Goal: Information Seeking & Learning: Understand process/instructions

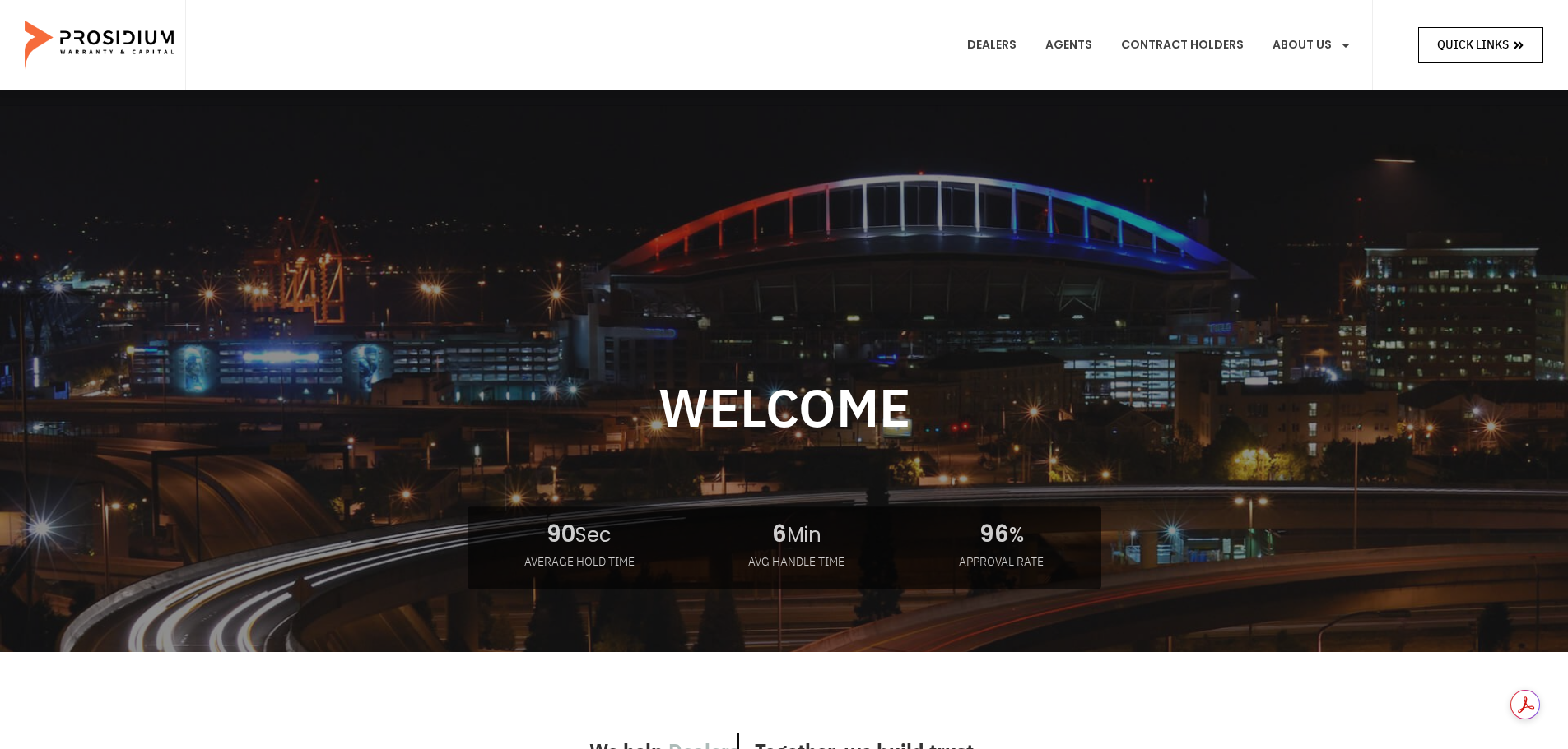
click at [1452, 43] on span "Quick Links" at bounding box center [1473, 44] width 72 height 21
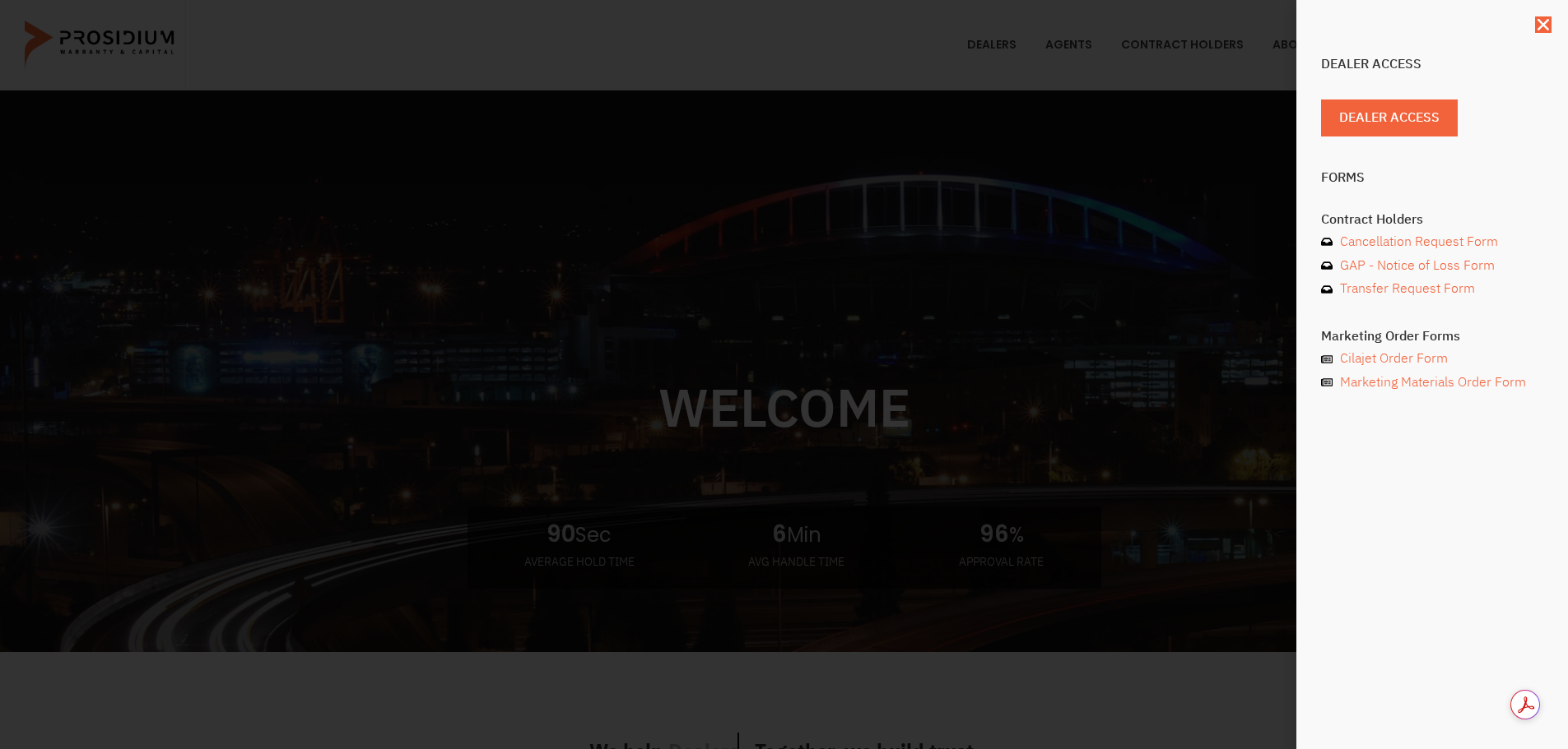
click at [705, 530] on div "Dealer Access Dealer Access Forms Contract Holders Cancellation Request Form GA…" at bounding box center [784, 374] width 1568 height 749
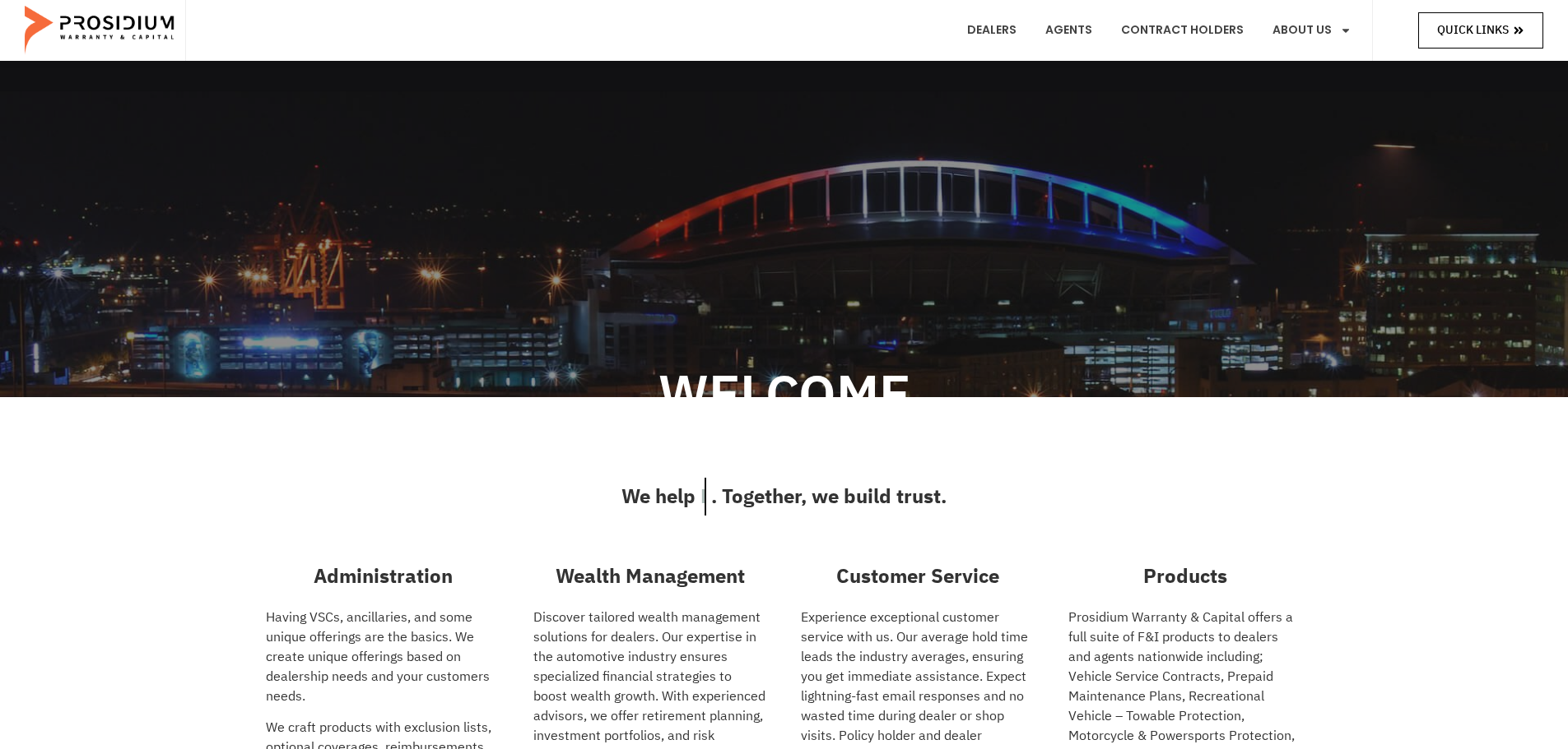
scroll to position [83, 0]
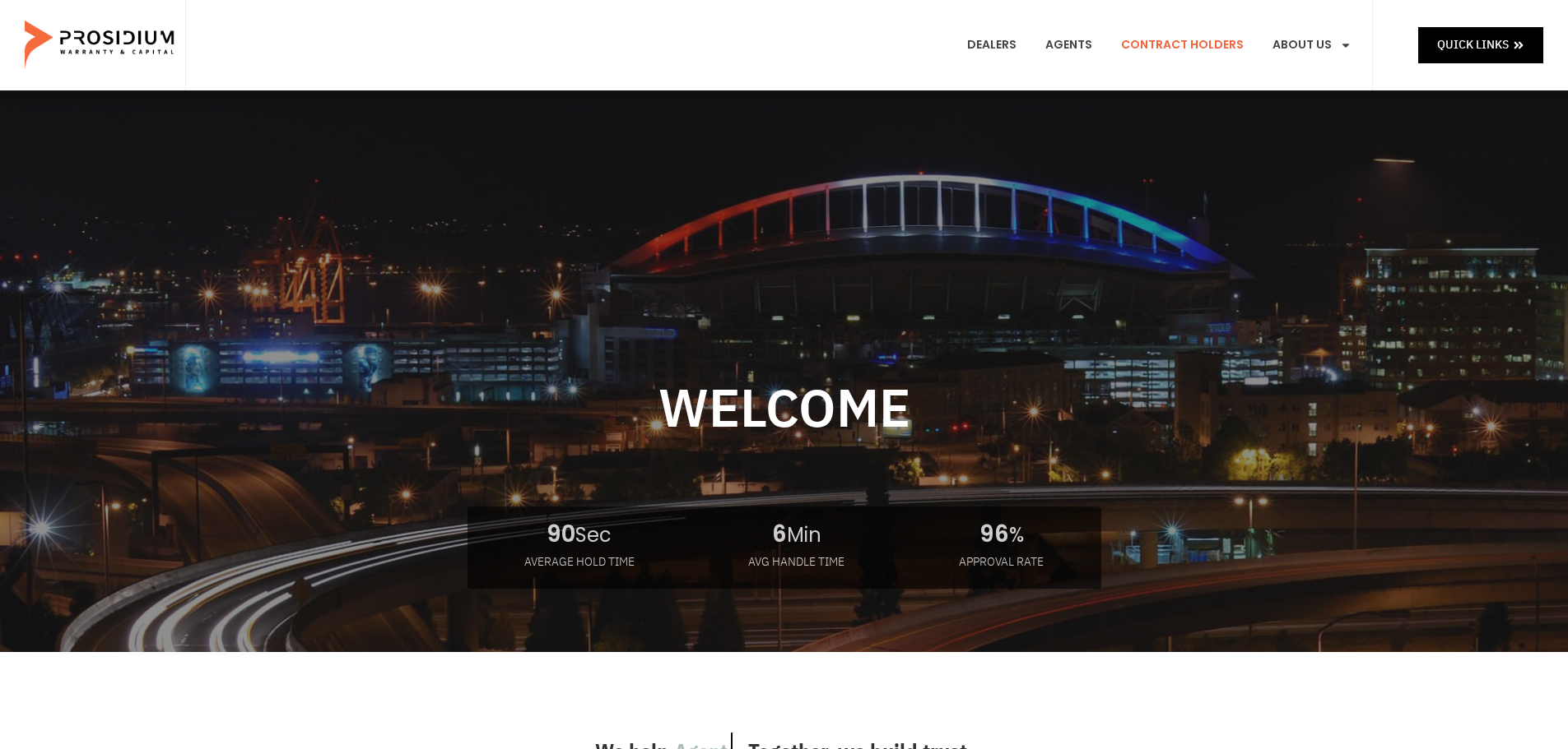
click at [1180, 47] on link "Contract Holders" at bounding box center [1182, 45] width 148 height 61
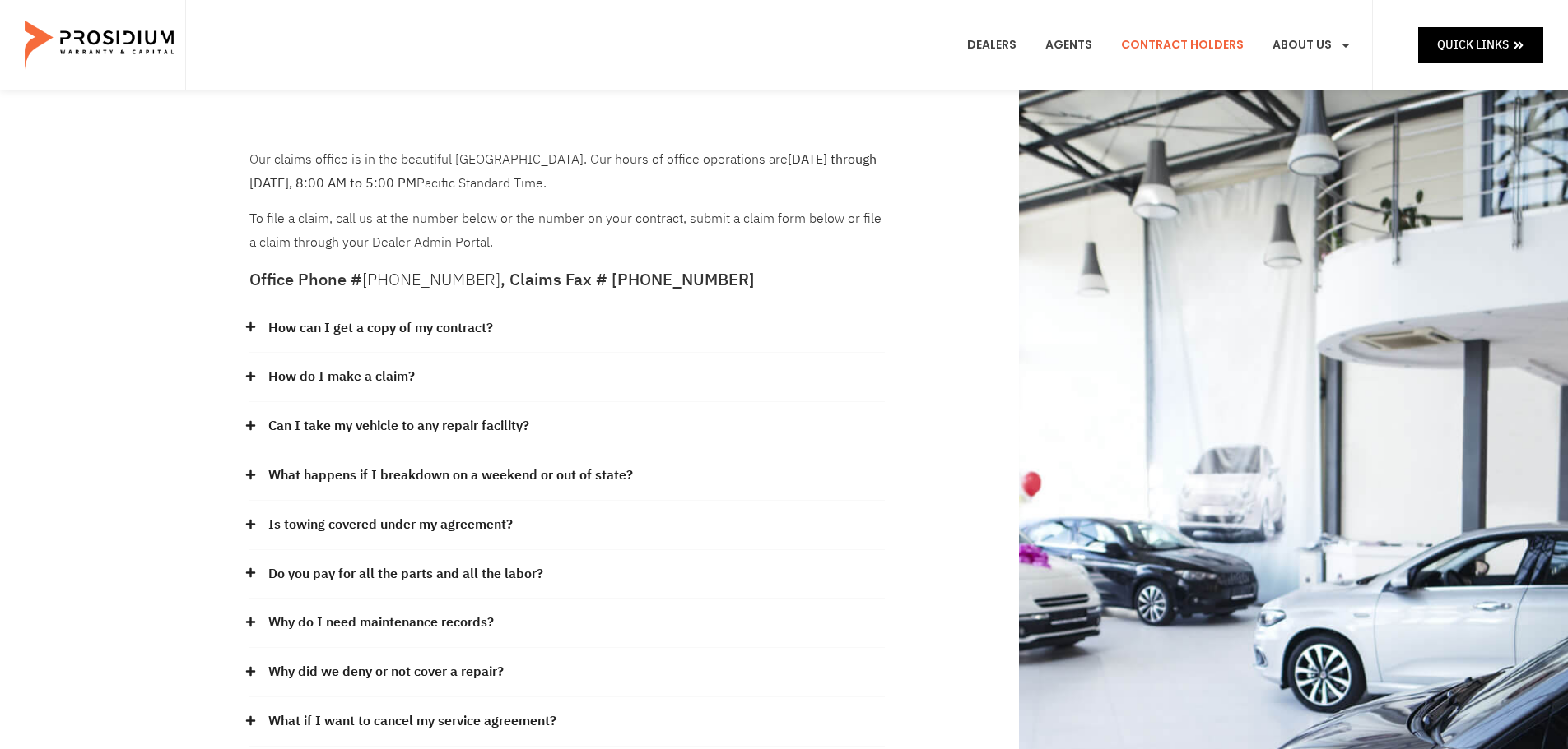
click at [466, 328] on link "How can I get a copy of my contract?" at bounding box center [380, 329] width 224 height 24
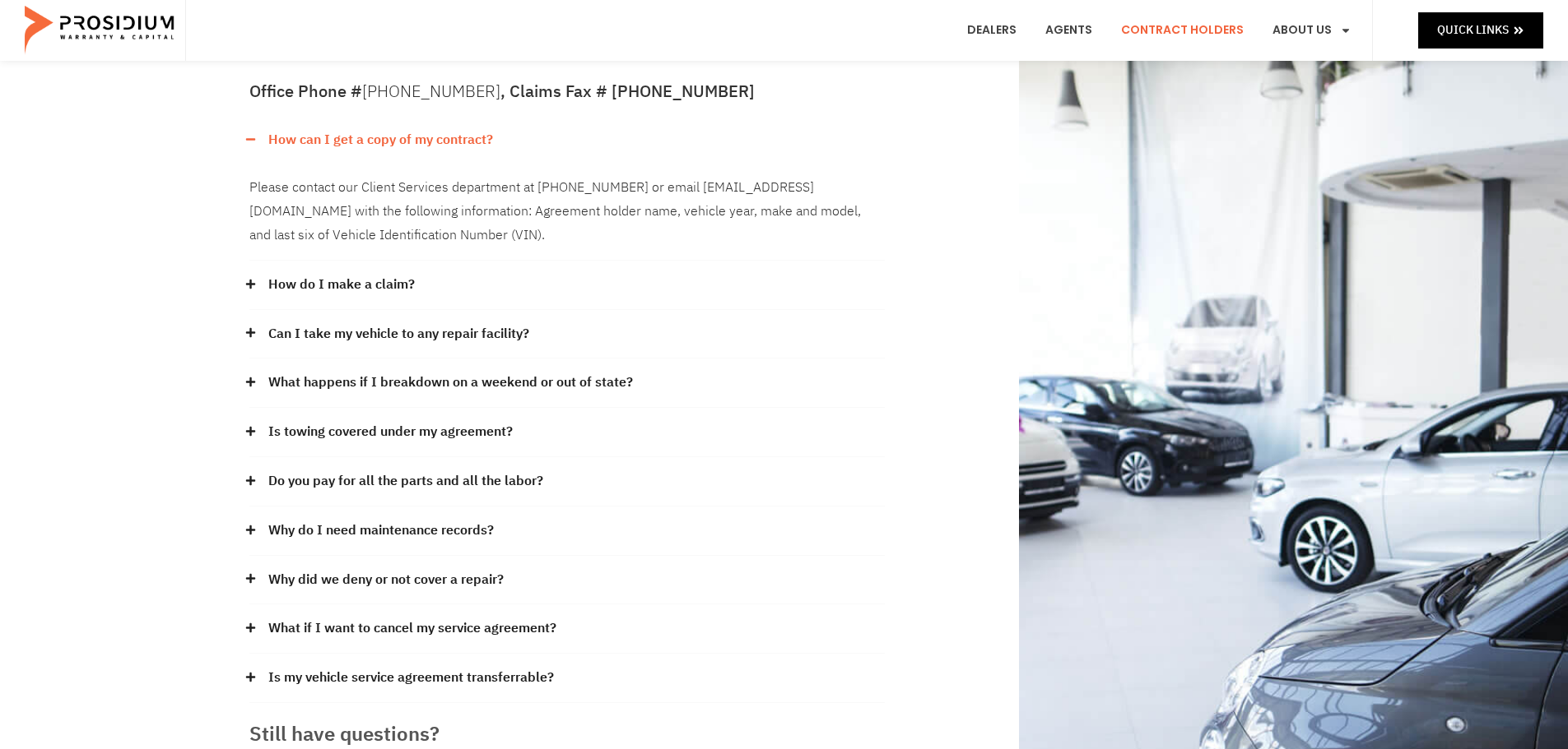
scroll to position [247, 0]
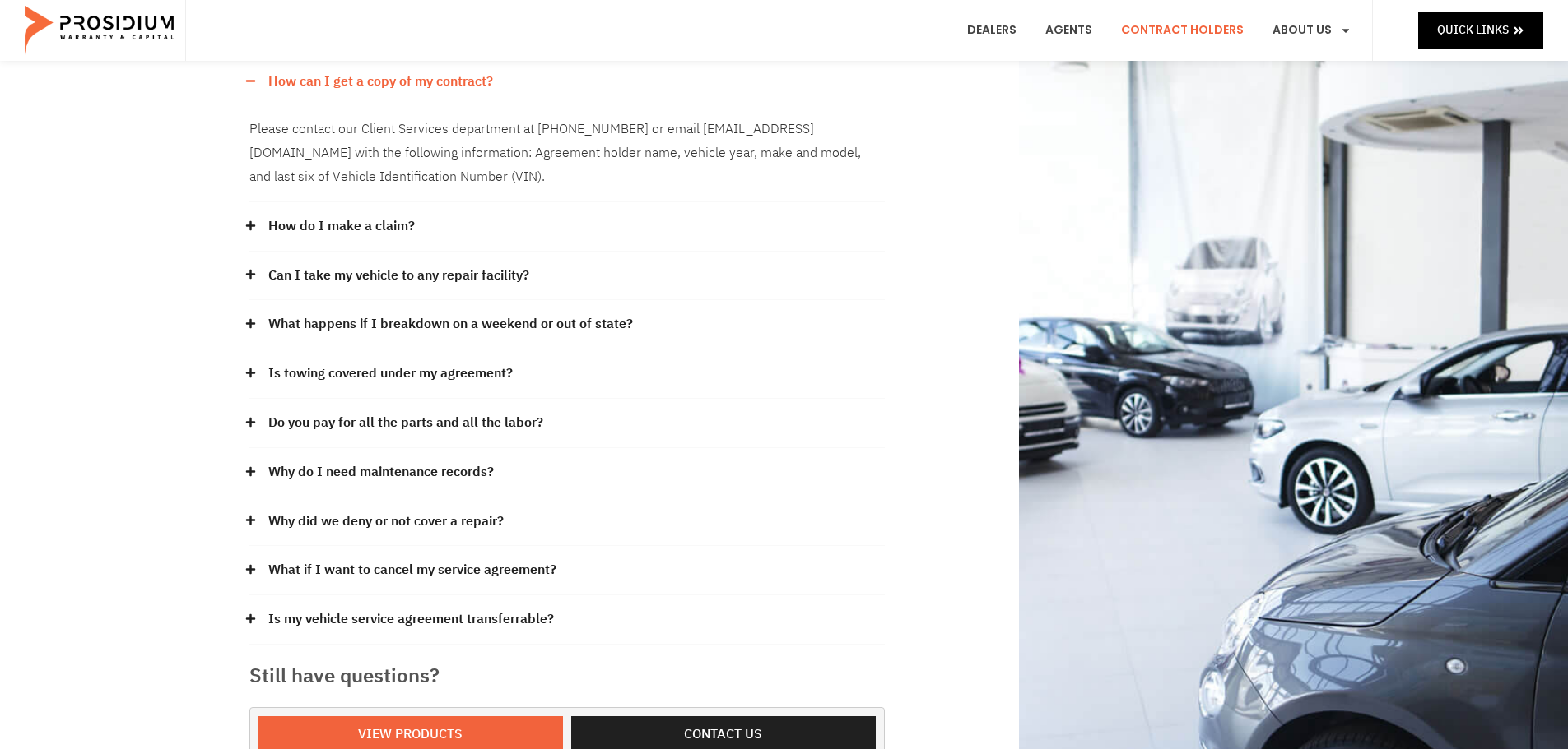
click at [393, 230] on link "How do I make a claim?" at bounding box center [341, 226] width 147 height 24
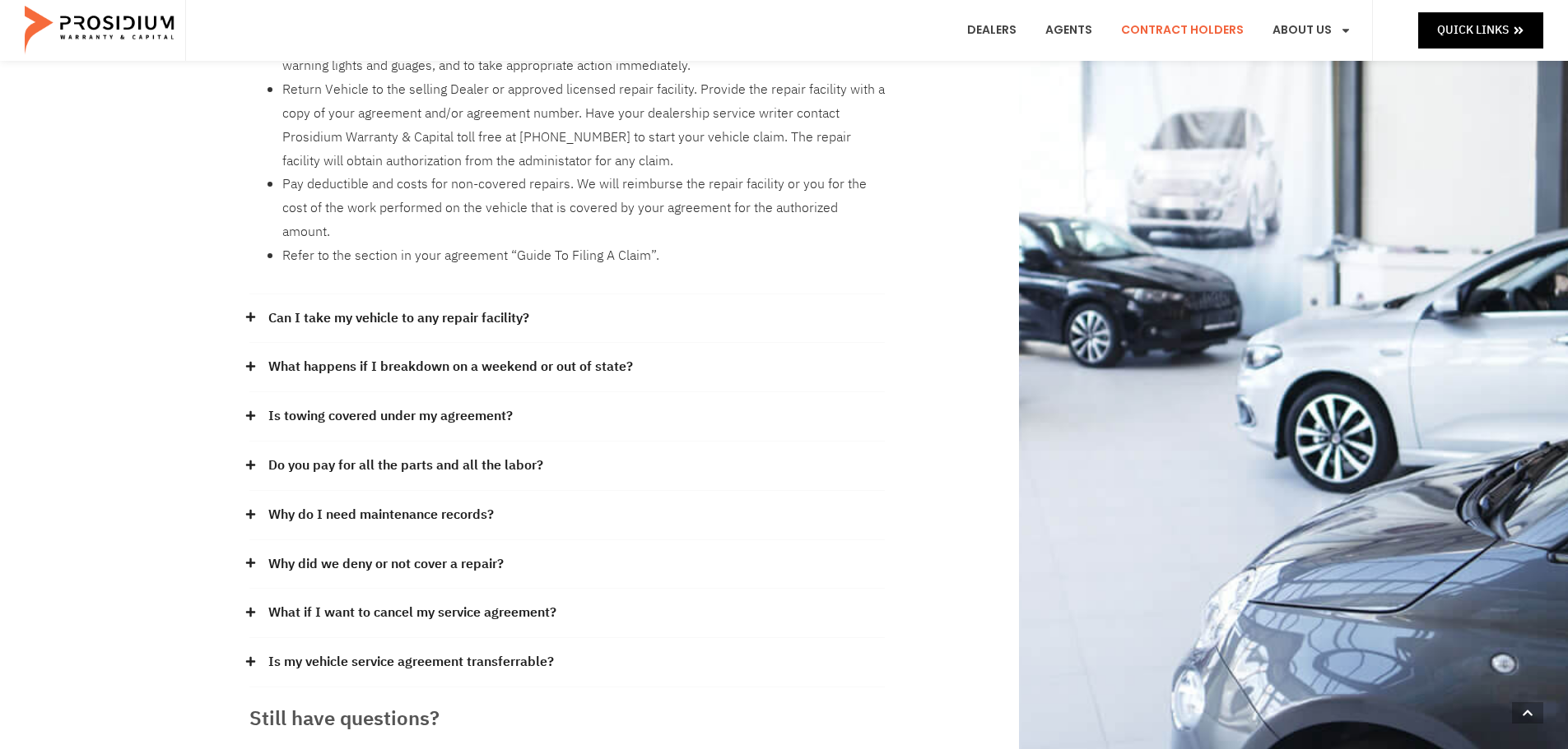
scroll to position [494, 0]
click at [481, 305] on link "Can I take my vehicle to any repair facility?" at bounding box center [398, 317] width 261 height 24
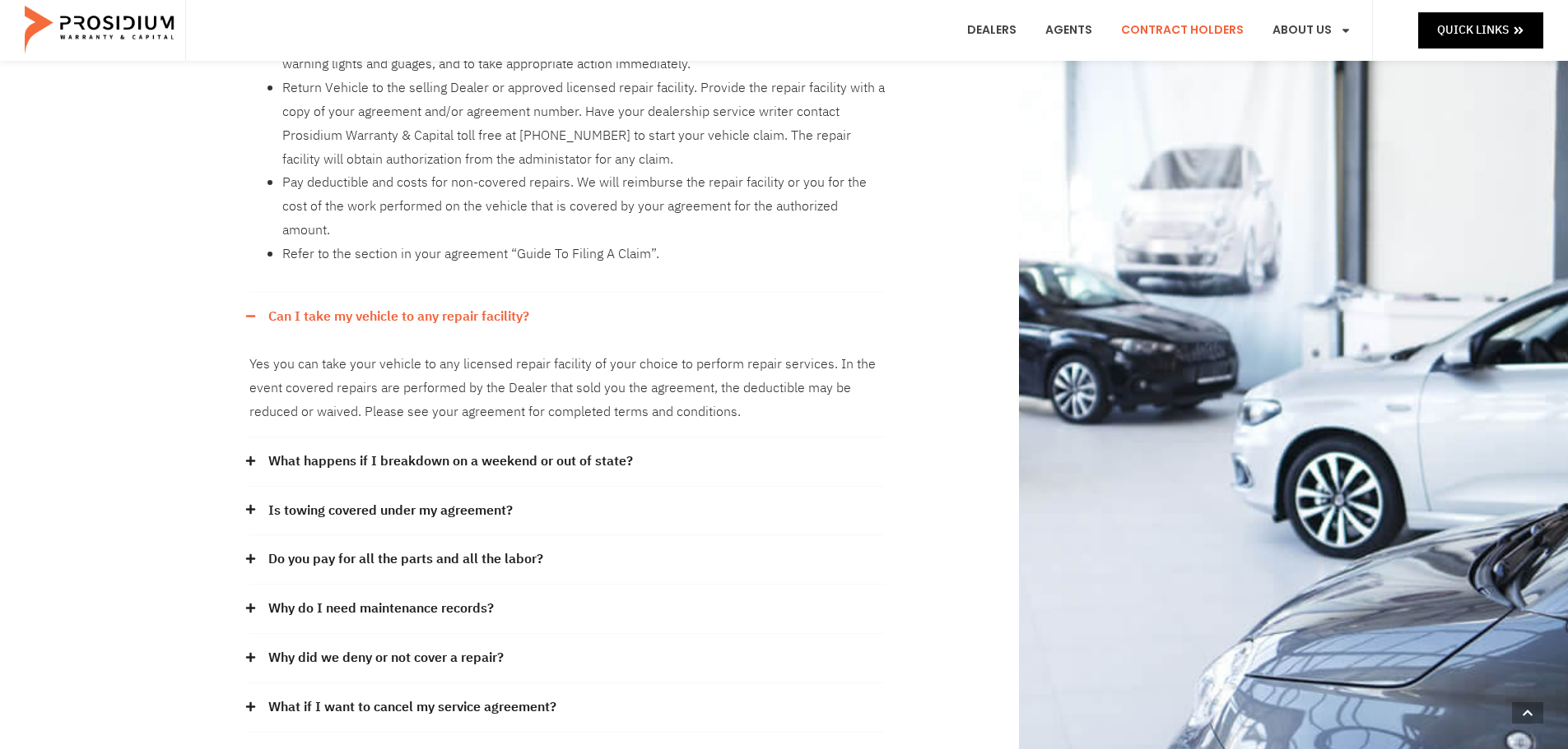
click at [620, 450] on link "What happens if I breakdown on a weekend or out of state?" at bounding box center [450, 461] width 365 height 24
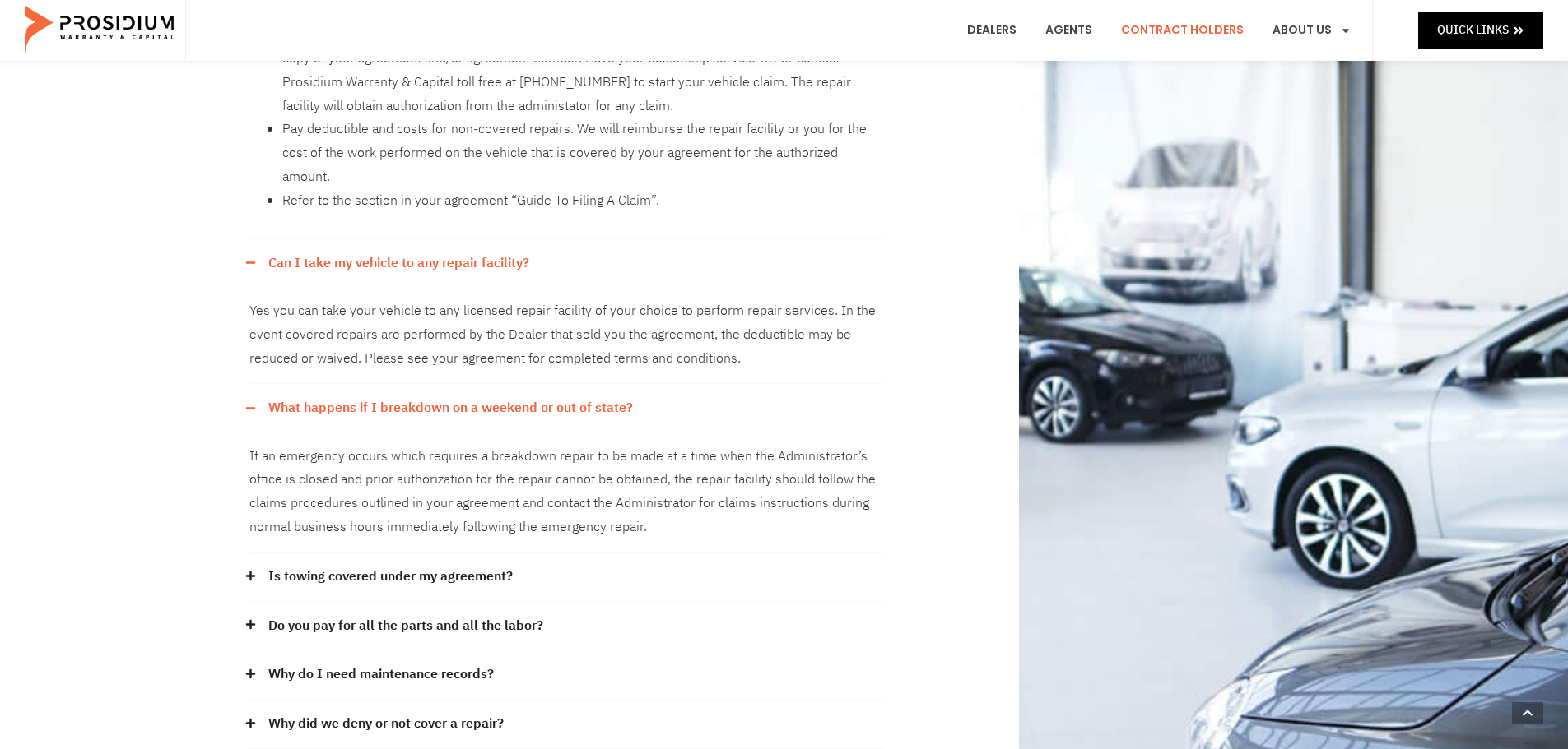
scroll to position [658, 0]
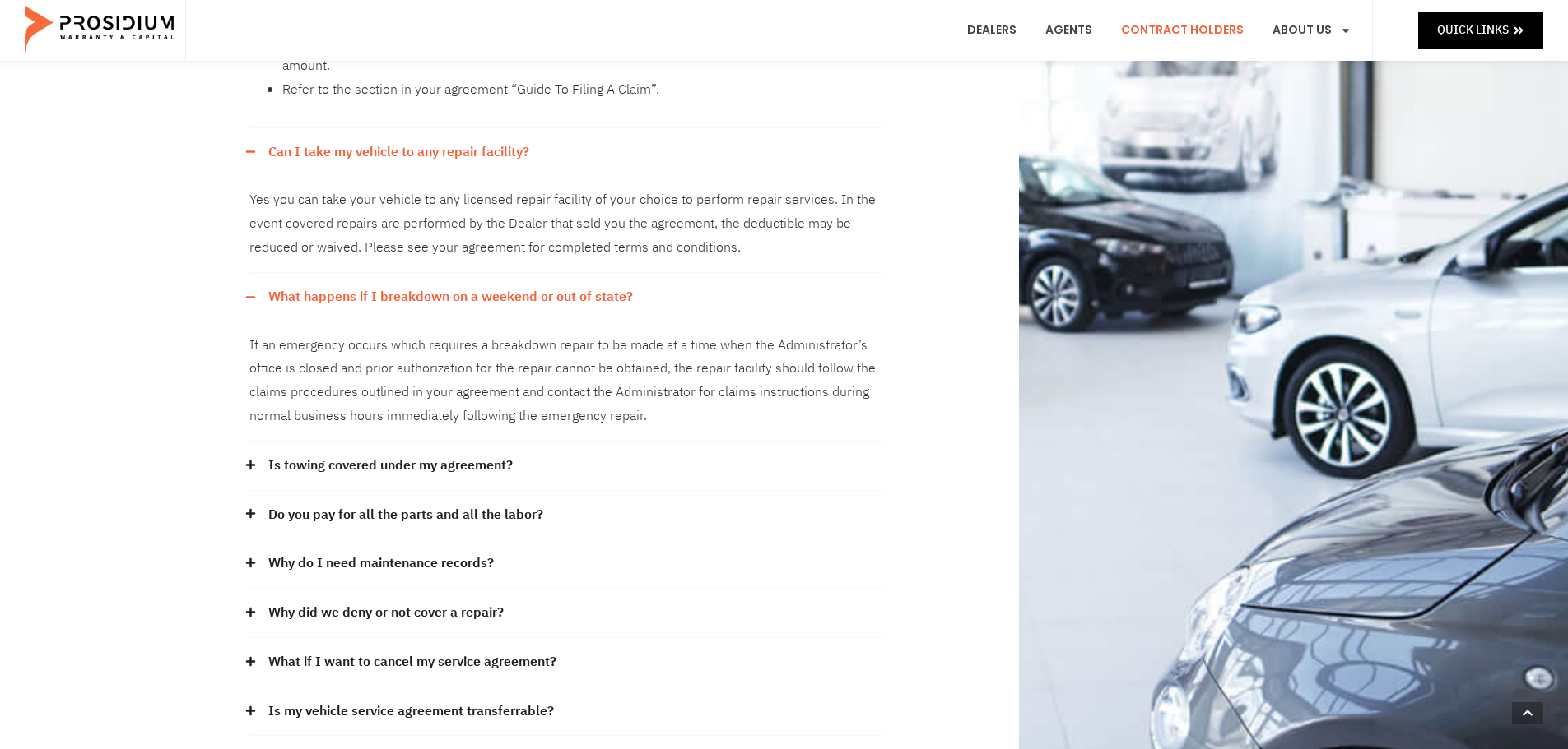
click at [429, 454] on link "Is towing covered under my agreement?" at bounding box center [390, 465] width 245 height 24
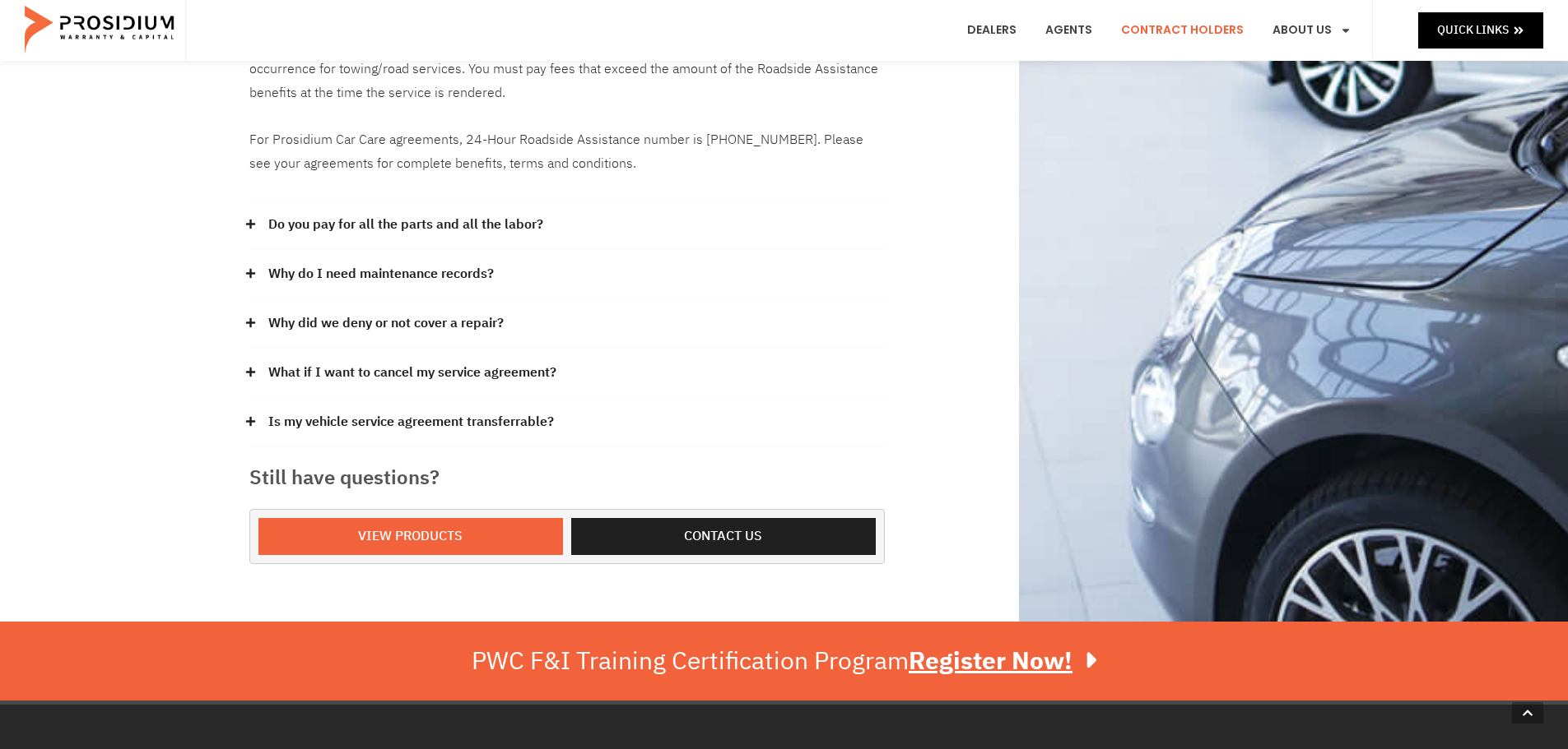
scroll to position [1152, 0]
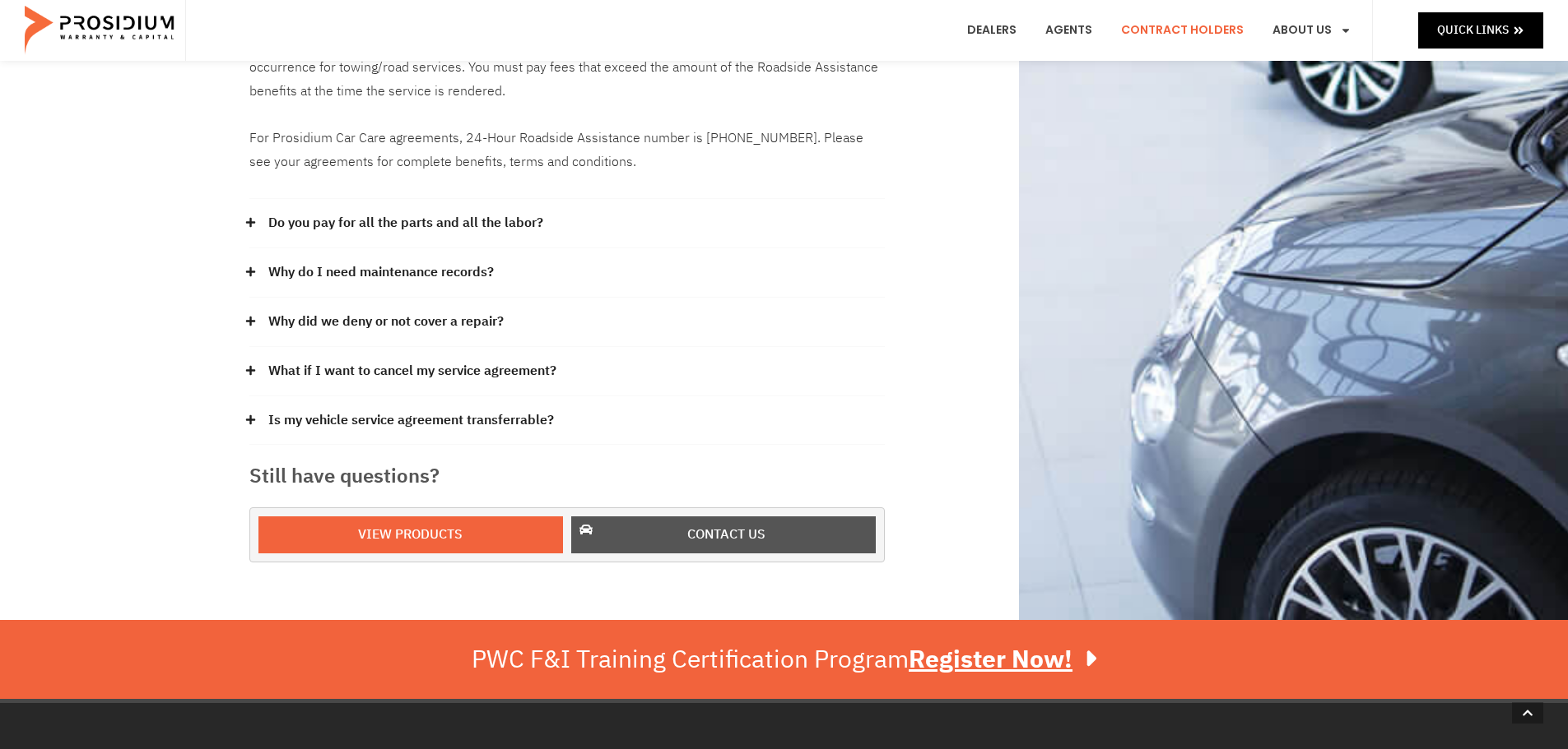
click at [712, 523] on span "Contact us" at bounding box center [726, 535] width 78 height 24
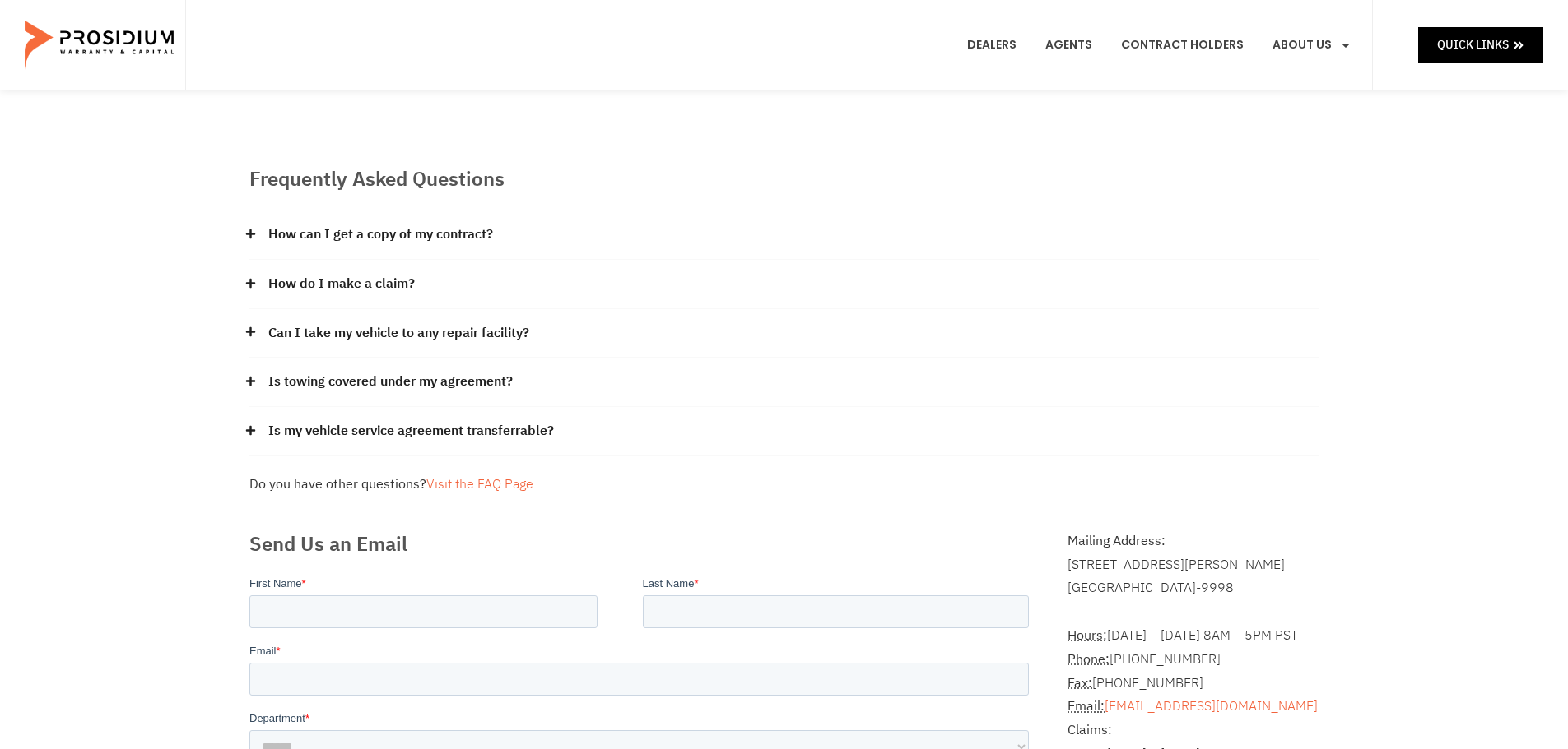
click at [395, 275] on link "How do I make a claim?" at bounding box center [341, 284] width 147 height 24
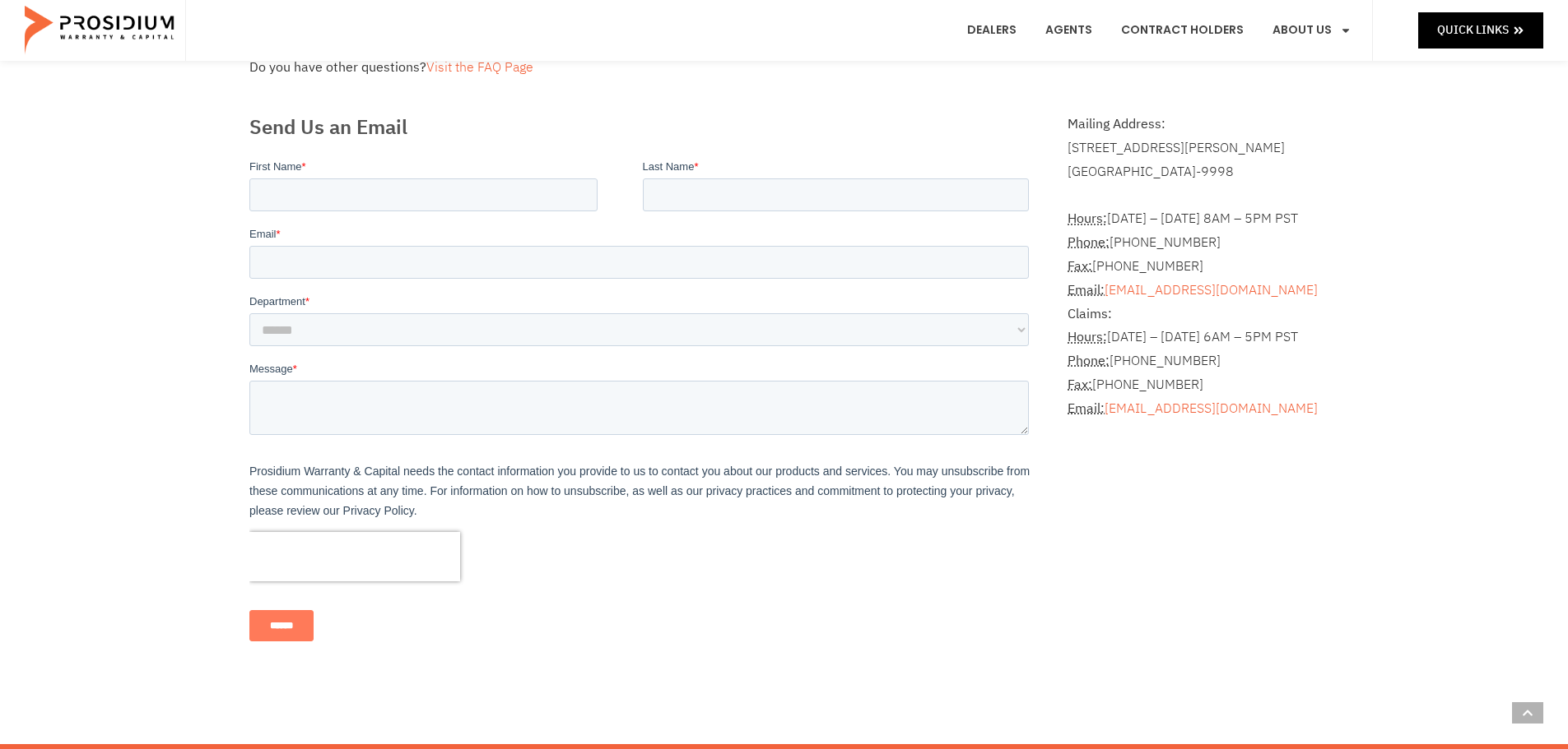
scroll to position [658, 0]
